Goal: Download file/media

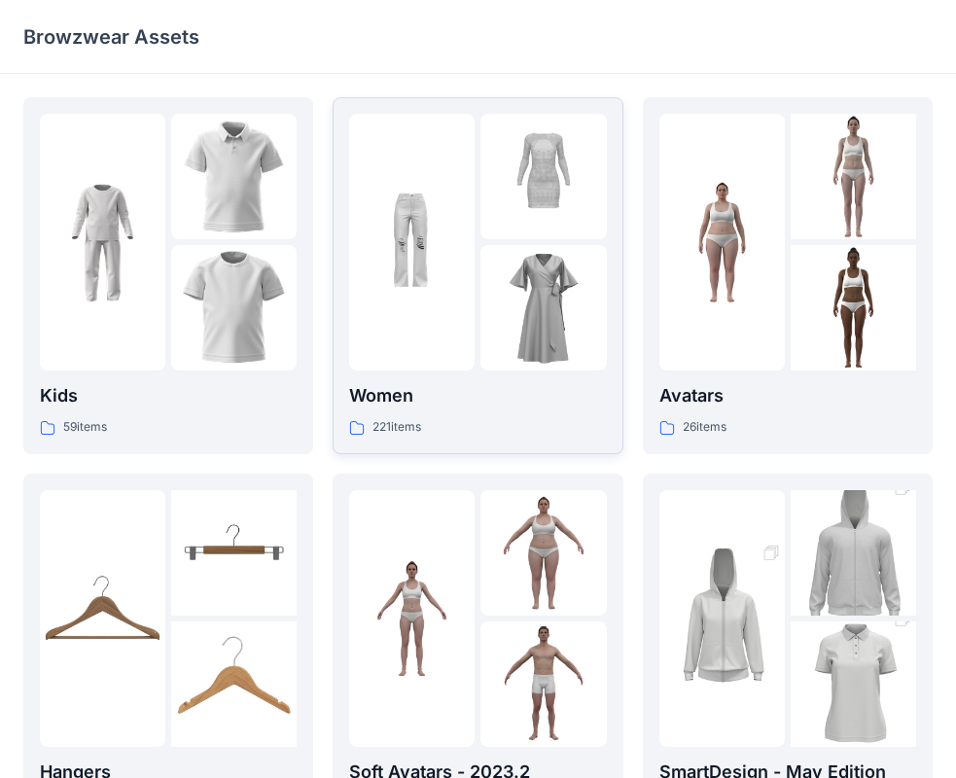
click at [547, 204] on img at bounding box center [542, 176] width 125 height 125
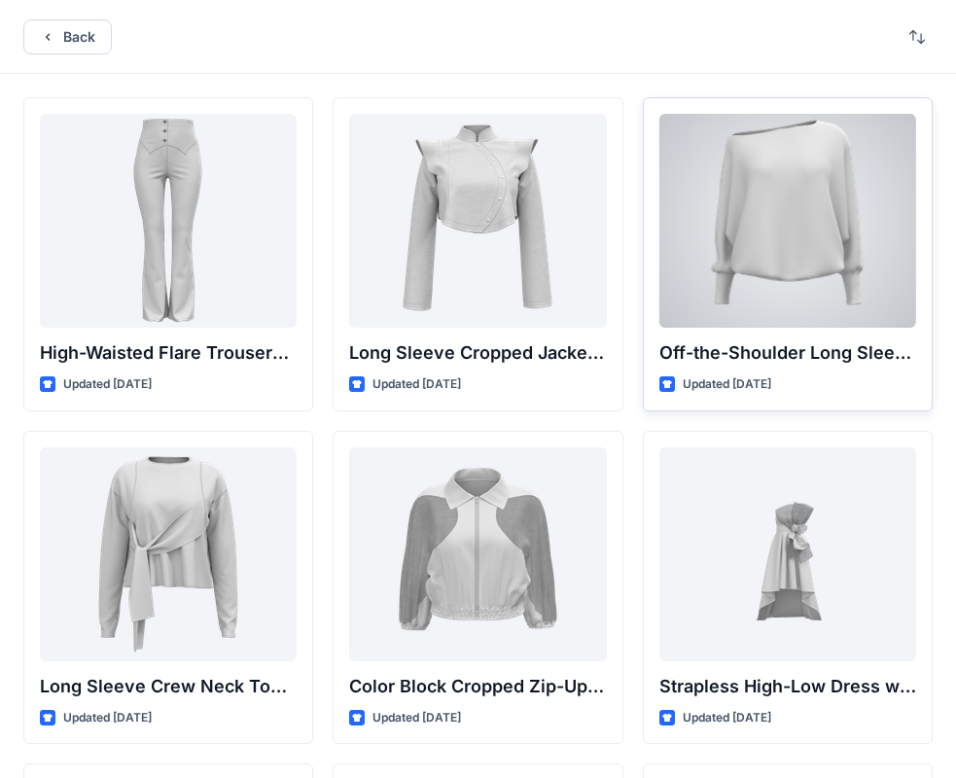
click at [775, 232] on div at bounding box center [787, 221] width 257 height 214
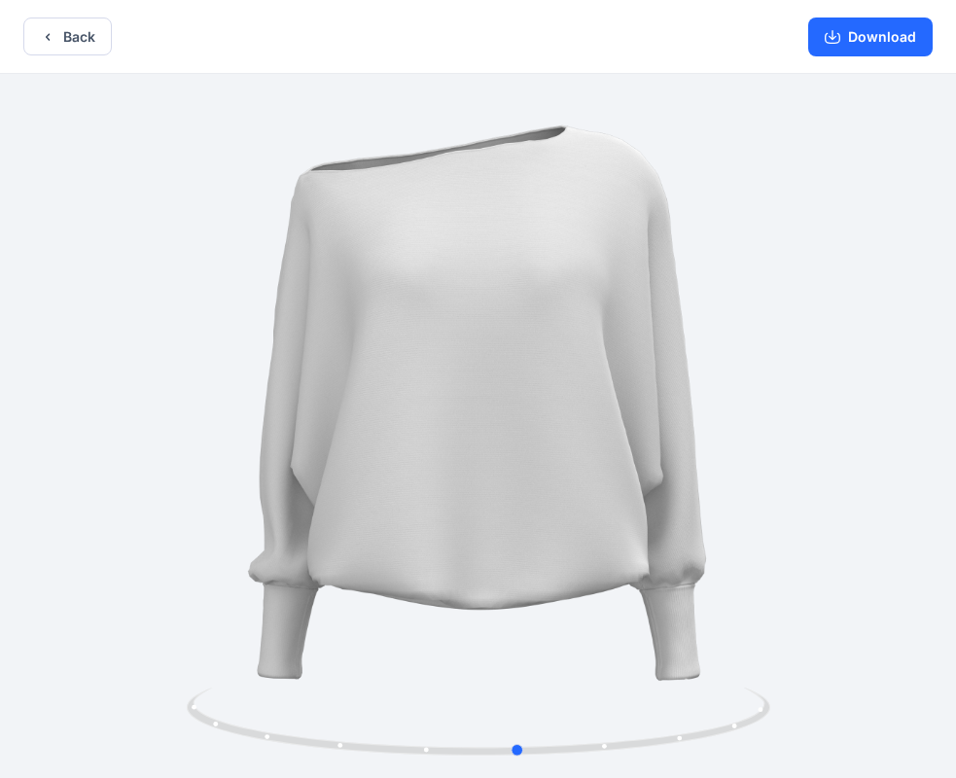
drag, startPoint x: 350, startPoint y: 364, endPoint x: 391, endPoint y: 367, distance: 40.9
click at [391, 367] on div at bounding box center [478, 428] width 956 height 708
click at [880, 44] on button "Download" at bounding box center [870, 36] width 124 height 39
